Goal: Information Seeking & Learning: Stay updated

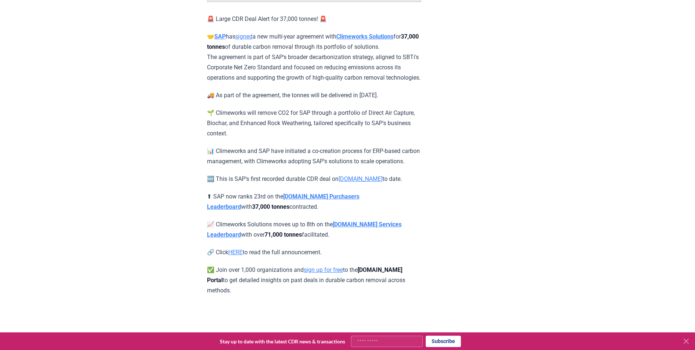
scroll to position [147, 0]
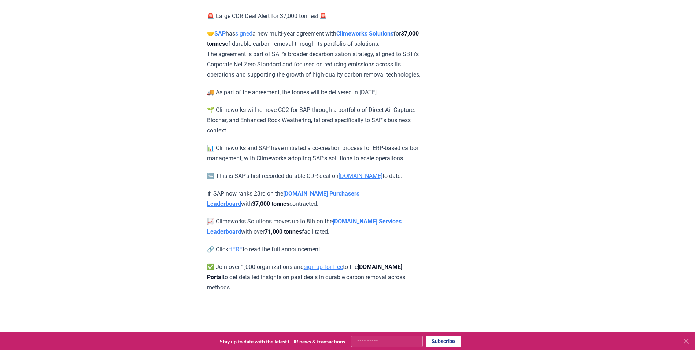
drag, startPoint x: 71, startPoint y: 200, endPoint x: 75, endPoint y: 175, distance: 25.7
click at [71, 200] on div "[DATE] 🚨 Large CDR Deal Alert! 🚨 Climeworks Solutions <> SAP 🚨 Large CDR Deal A…" at bounding box center [347, 115] width 695 height 471
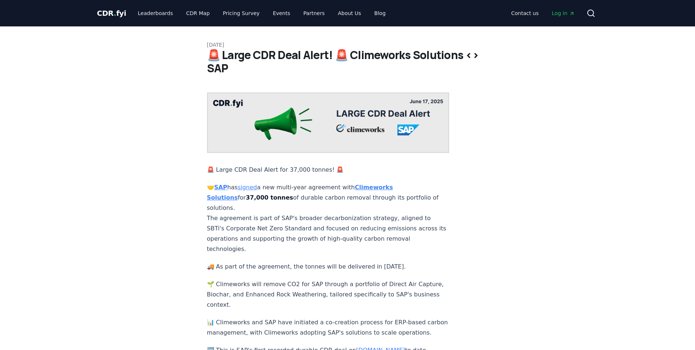
scroll to position [147, 0]
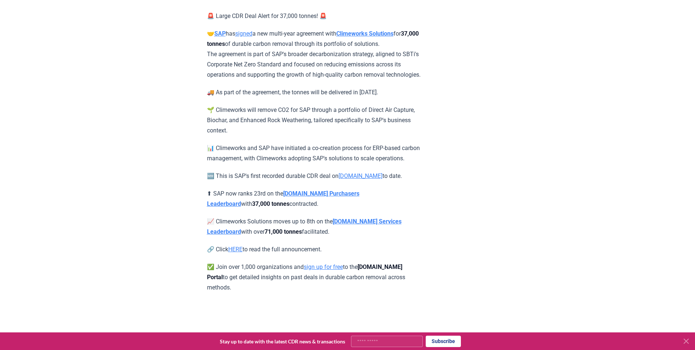
click at [166, 261] on div "[DATE] 🚨 Large CDR Deal Alert! 🚨 Climeworks Solutions <> SAP 🚨 Large CDR Deal A…" at bounding box center [347, 86] width 513 height 413
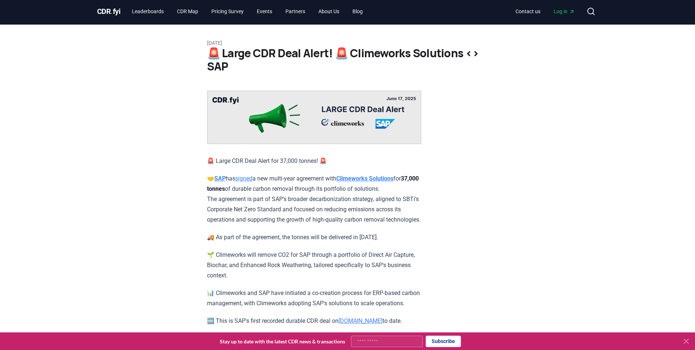
scroll to position [0, 0]
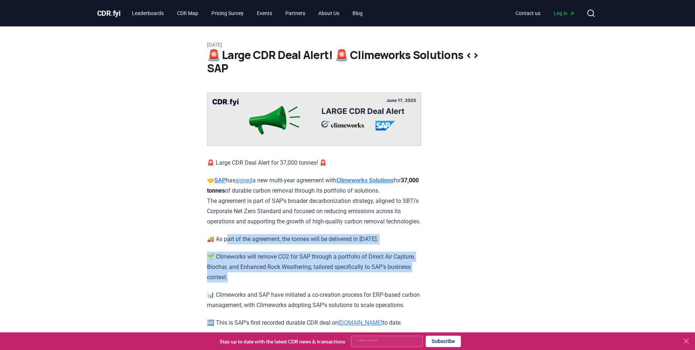
drag, startPoint x: 244, startPoint y: 267, endPoint x: 228, endPoint y: 253, distance: 21.8
click at [228, 253] on div "🚨 Large CDR Deal Alert for 37,000 tonnes! 🚨 🤝 SAP has signed a new multi-year a…" at bounding box center [314, 265] width 214 height 347
click at [229, 254] on div "🚨 Large CDR Deal Alert for 37,000 tonnes! 🚨 🤝 SAP has signed a new multi-year a…" at bounding box center [314, 265] width 214 height 347
